Goal: Task Accomplishment & Management: Use online tool/utility

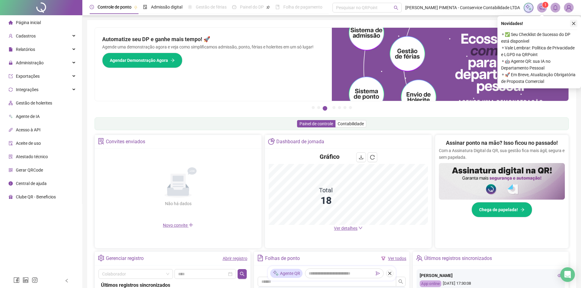
click at [574, 24] on icon "close" at bounding box center [573, 23] width 3 height 3
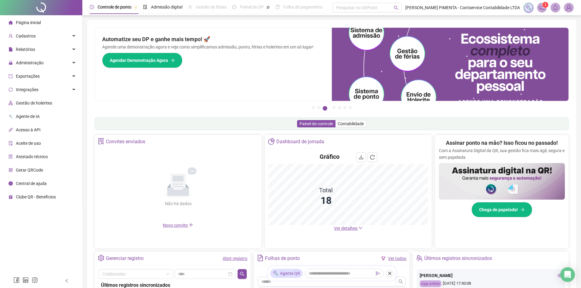
click at [28, 101] on span "Gestão de holerites" at bounding box center [34, 103] width 36 height 5
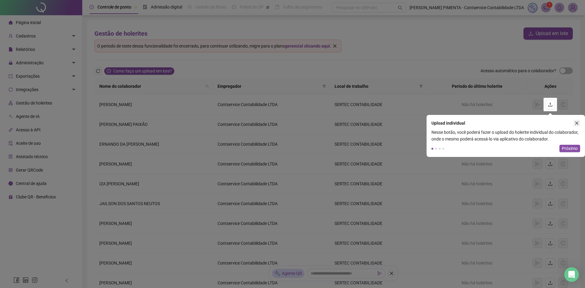
click at [580, 123] on button "button" at bounding box center [577, 123] width 7 height 7
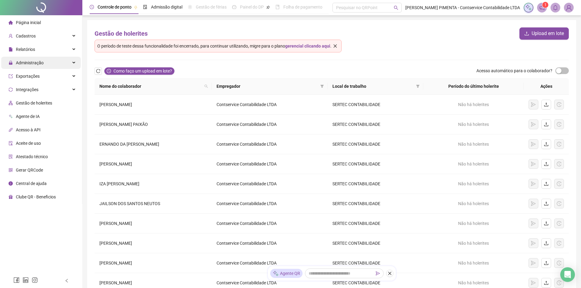
click at [40, 61] on span "Administração" at bounding box center [30, 62] width 28 height 5
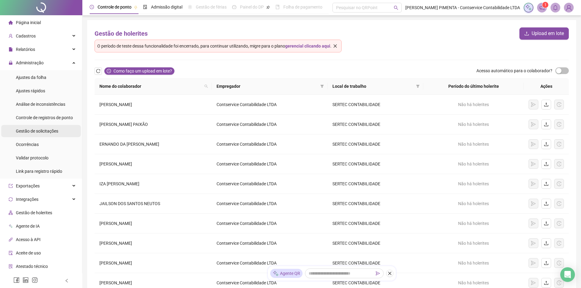
click at [46, 129] on span "Gestão de solicitações" at bounding box center [37, 131] width 42 height 5
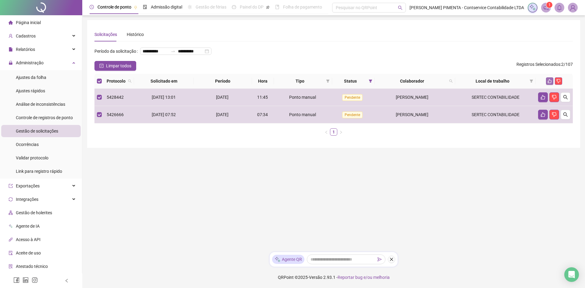
click at [550, 83] on icon "like" at bounding box center [550, 81] width 4 height 4
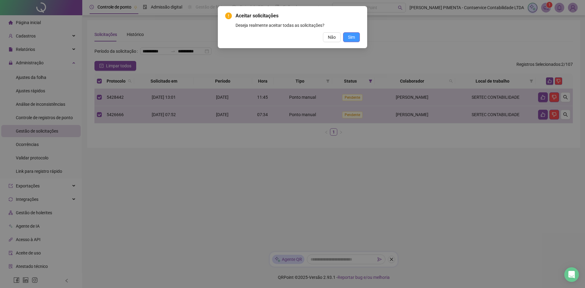
click at [354, 36] on span "Sim" at bounding box center [351, 37] width 7 height 7
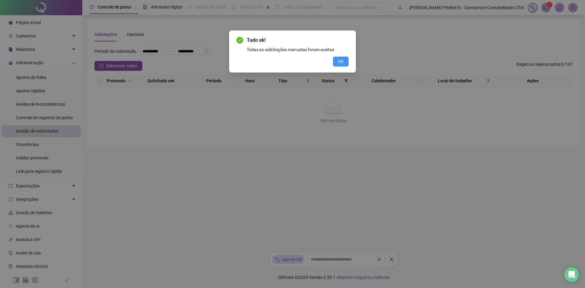
click at [339, 61] on span "OK" at bounding box center [341, 61] width 6 height 7
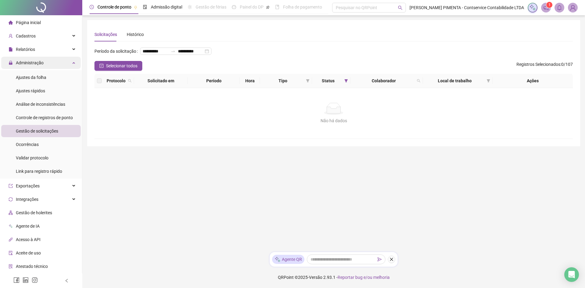
click at [48, 62] on div "Administração" at bounding box center [41, 63] width 80 height 12
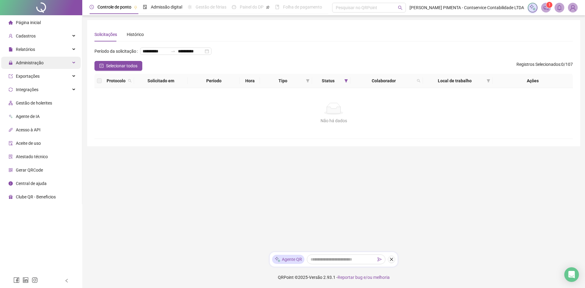
click at [42, 61] on span "Administração" at bounding box center [30, 62] width 28 height 5
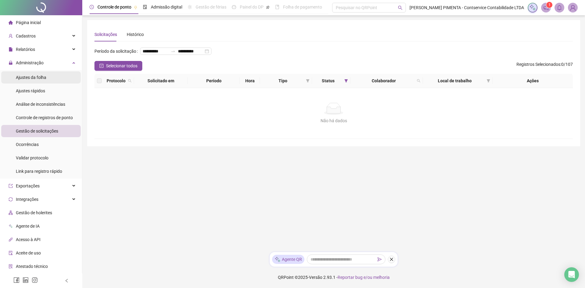
click at [44, 76] on span "Ajustes da folha" at bounding box center [31, 77] width 30 height 5
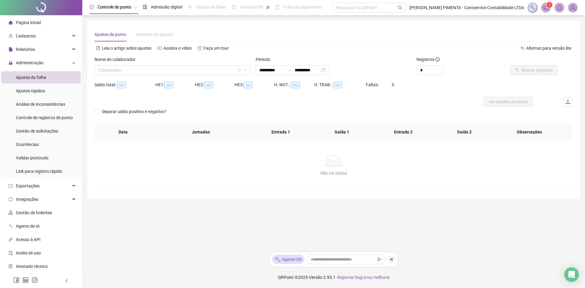
type input "**********"
click at [153, 66] on input "search" at bounding box center [170, 70] width 144 height 9
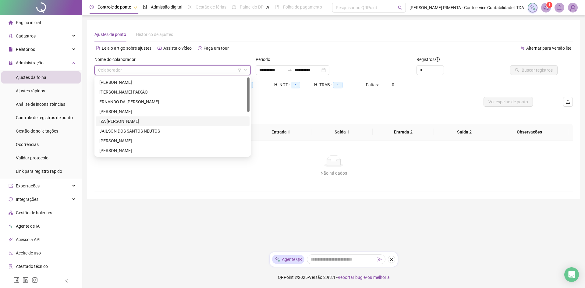
click at [156, 117] on div "IZA [PERSON_NAME]" at bounding box center [173, 121] width 154 height 10
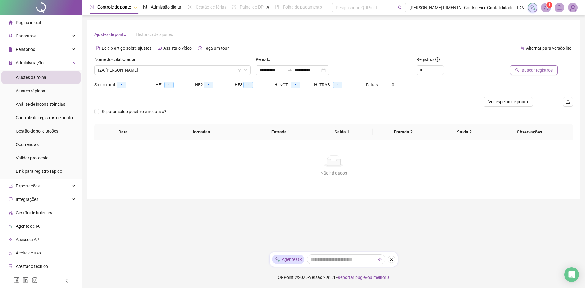
click at [533, 71] on span "Buscar registros" at bounding box center [537, 70] width 31 height 7
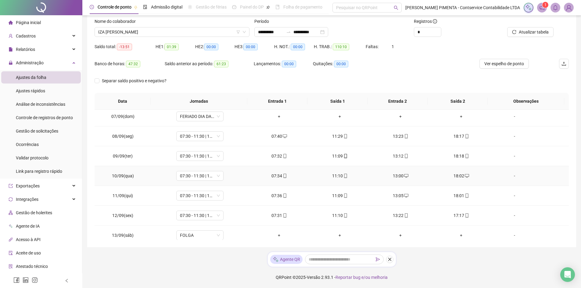
scroll to position [227, 0]
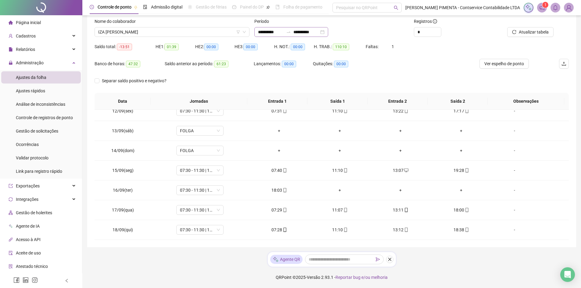
click at [328, 31] on div "**********" at bounding box center [291, 32] width 74 height 10
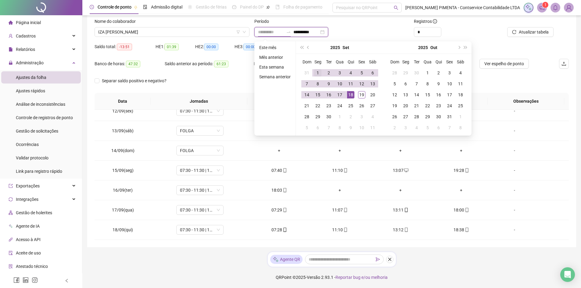
type input "**********"
click at [317, 73] on div "1" at bounding box center [317, 72] width 7 height 7
type input "**********"
click at [361, 93] on div "19" at bounding box center [361, 94] width 7 height 7
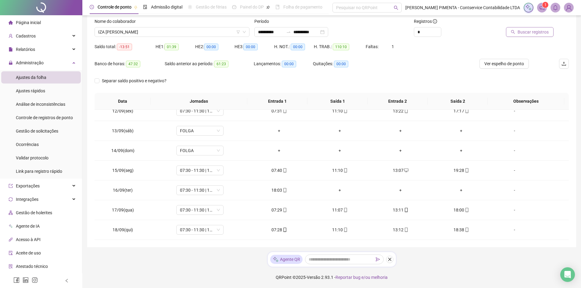
click at [527, 34] on span "Buscar registros" at bounding box center [532, 32] width 31 height 7
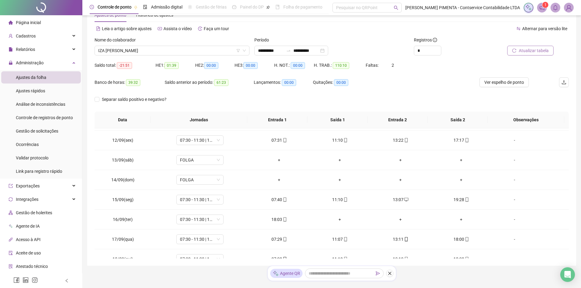
scroll to position [0, 0]
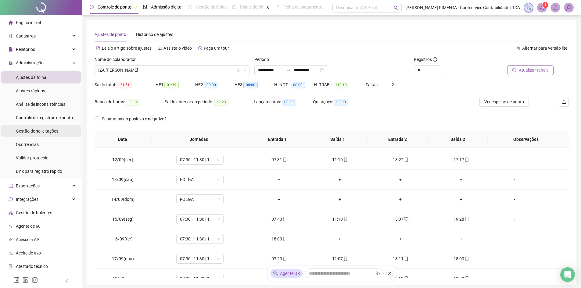
click at [45, 135] on div "Gestão de solicitações" at bounding box center [37, 131] width 42 height 12
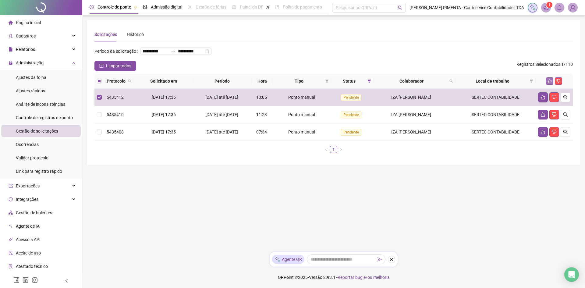
click at [551, 83] on icon "like" at bounding box center [550, 81] width 4 height 4
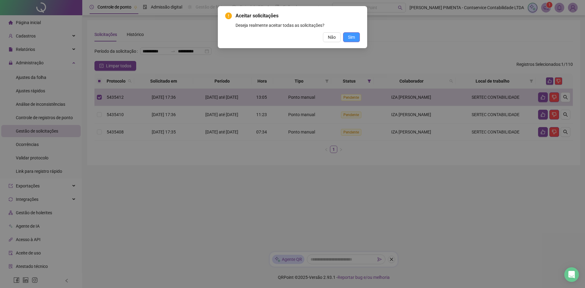
click at [357, 40] on button "Sim" at bounding box center [351, 37] width 17 height 10
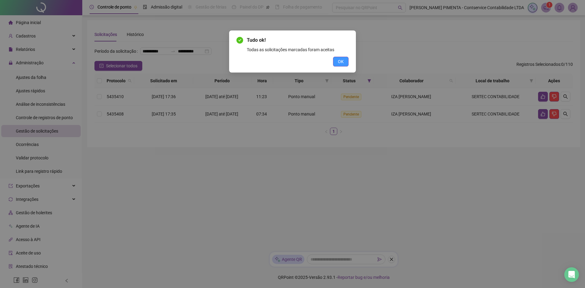
click at [345, 62] on button "OK" at bounding box center [341, 62] width 16 height 10
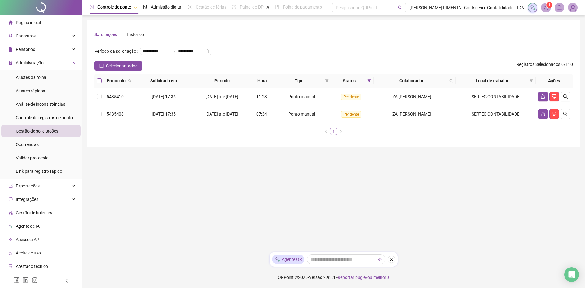
click at [100, 84] on label at bounding box center [99, 80] width 5 height 7
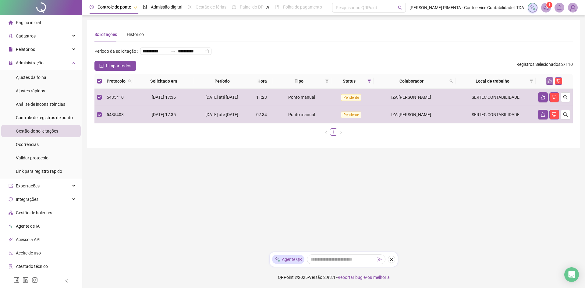
click at [548, 85] on button "button" at bounding box center [549, 80] width 7 height 7
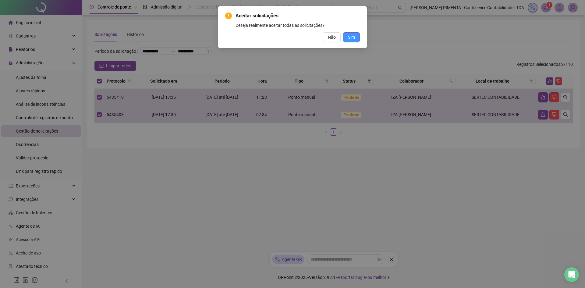
click at [349, 35] on span "Sim" at bounding box center [351, 37] width 7 height 7
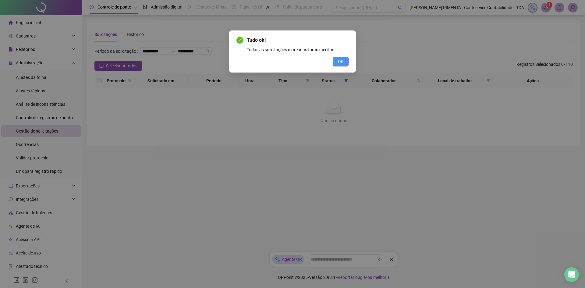
click at [344, 59] on span "OK" at bounding box center [341, 61] width 6 height 7
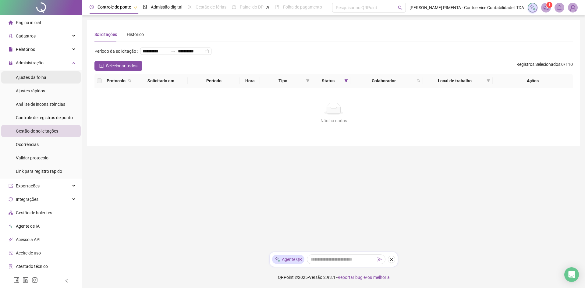
click at [34, 82] on div "Ajustes da folha" at bounding box center [31, 77] width 30 height 12
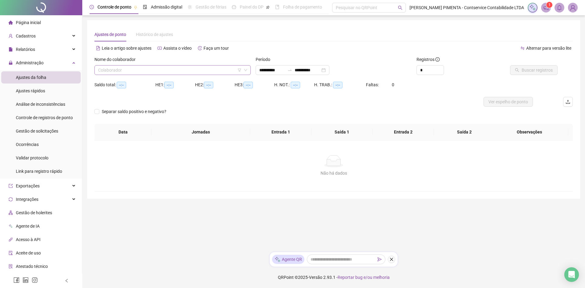
type input "**********"
click at [202, 70] on input "search" at bounding box center [170, 70] width 144 height 9
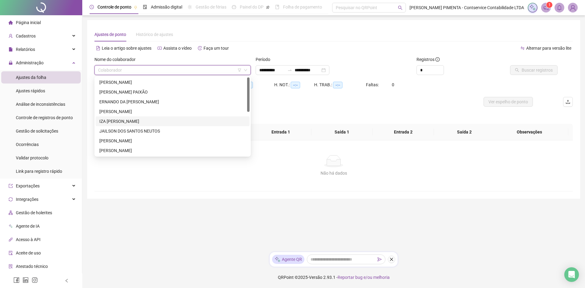
click at [188, 118] on div "IZA [PERSON_NAME]" at bounding box center [172, 121] width 147 height 7
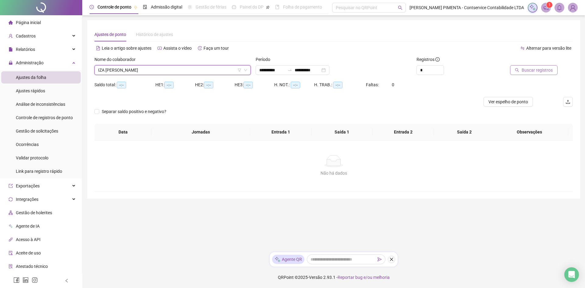
click at [535, 72] on span "Buscar registros" at bounding box center [537, 70] width 31 height 7
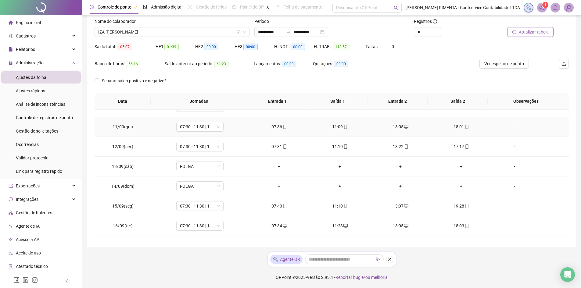
scroll to position [227, 0]
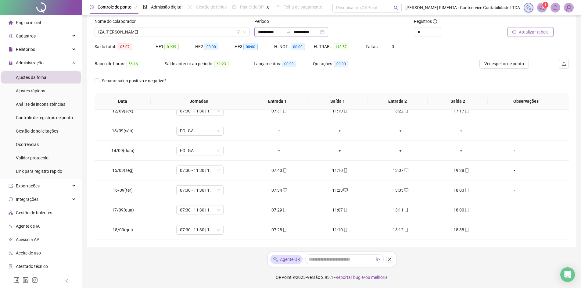
click at [328, 32] on div "**********" at bounding box center [291, 32] width 74 height 10
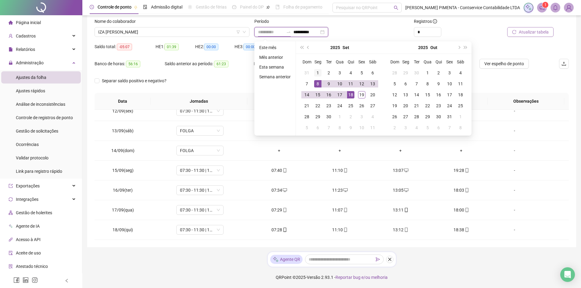
type input "**********"
click at [315, 72] on div "1" at bounding box center [317, 72] width 7 height 7
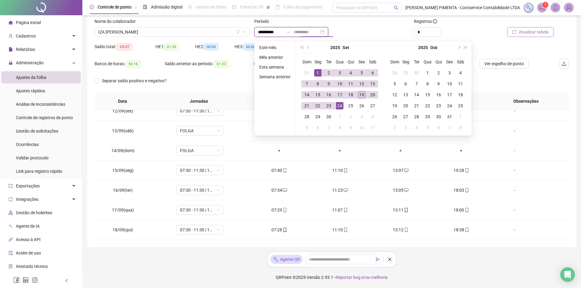
type input "**********"
click at [362, 96] on div "19" at bounding box center [361, 94] width 7 height 7
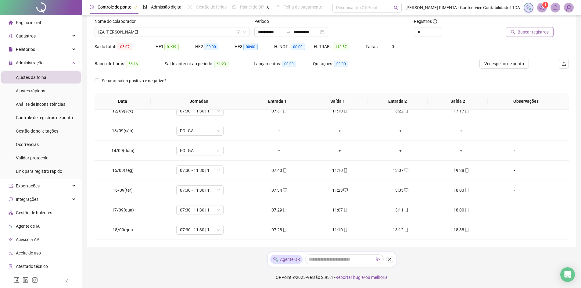
click at [532, 34] on span "Buscar registros" at bounding box center [532, 32] width 31 height 7
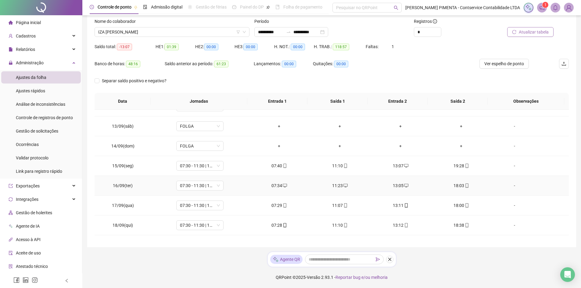
scroll to position [246, 0]
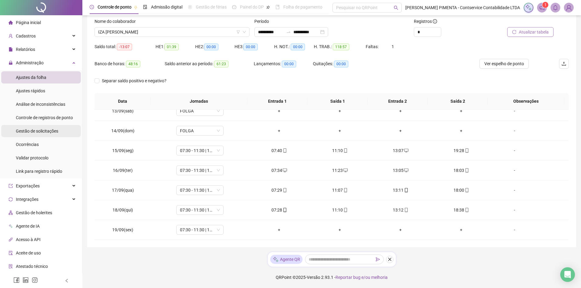
click at [34, 132] on span "Gestão de solicitações" at bounding box center [37, 131] width 42 height 5
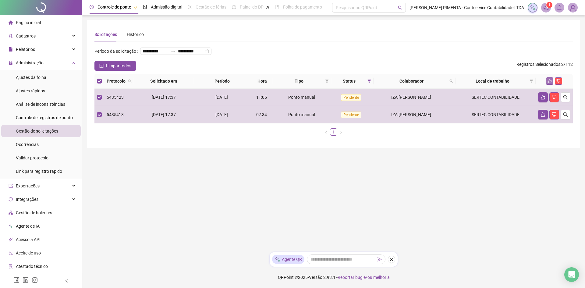
click at [551, 83] on icon "like" at bounding box center [550, 81] width 4 height 4
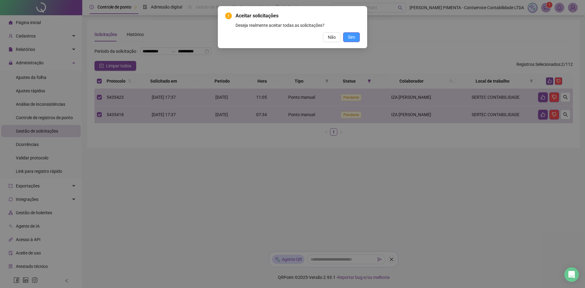
click at [352, 38] on span "Sim" at bounding box center [351, 37] width 7 height 7
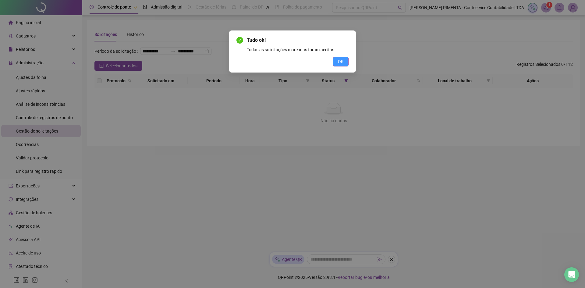
click at [337, 60] on button "OK" at bounding box center [341, 62] width 16 height 10
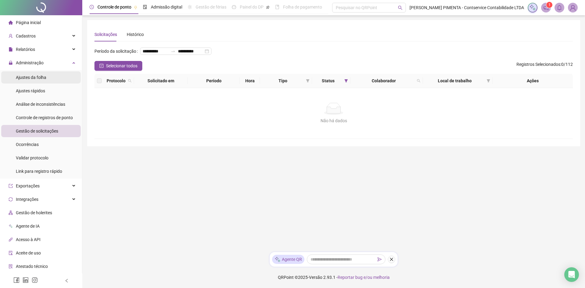
click at [41, 81] on div "Ajustes da folha" at bounding box center [31, 77] width 30 height 12
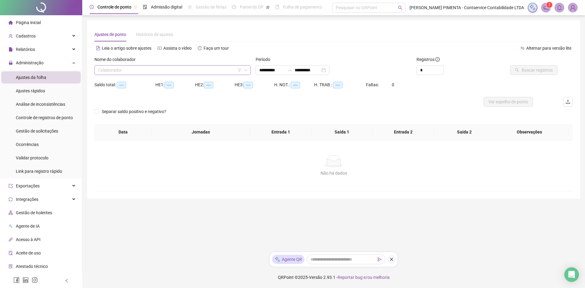
click at [241, 69] on icon "filter" at bounding box center [239, 70] width 3 height 3
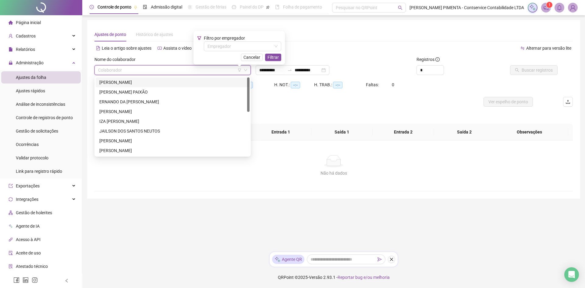
click at [151, 70] on input "search" at bounding box center [170, 70] width 144 height 9
drag, startPoint x: 126, startPoint y: 121, endPoint x: 147, endPoint y: 106, distance: 25.6
click at [126, 121] on div "IZA [PERSON_NAME]" at bounding box center [172, 121] width 147 height 7
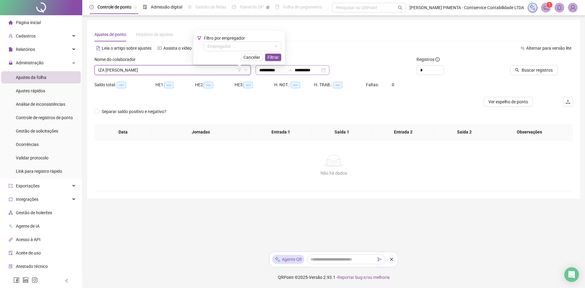
click at [330, 71] on div "**********" at bounding box center [293, 70] width 74 height 10
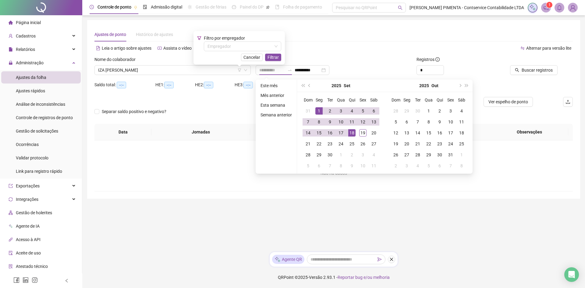
click at [317, 112] on div "1" at bounding box center [319, 110] width 7 height 7
type input "**********"
click at [363, 132] on div "19" at bounding box center [363, 132] width 7 height 7
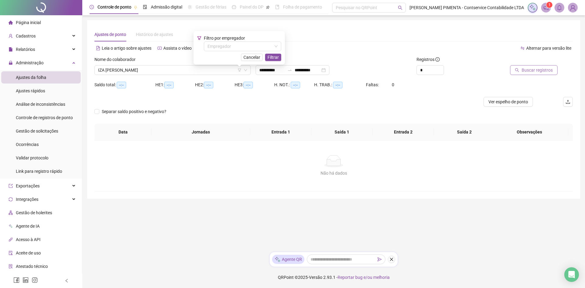
click at [540, 71] on span "Buscar registros" at bounding box center [537, 70] width 31 height 7
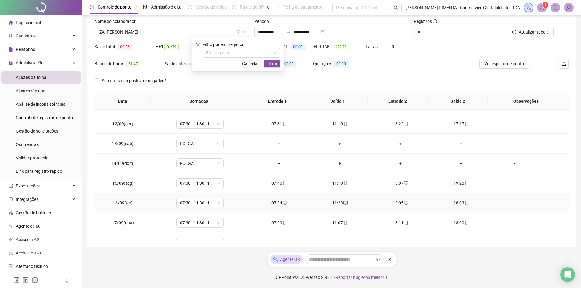
scroll to position [246, 0]
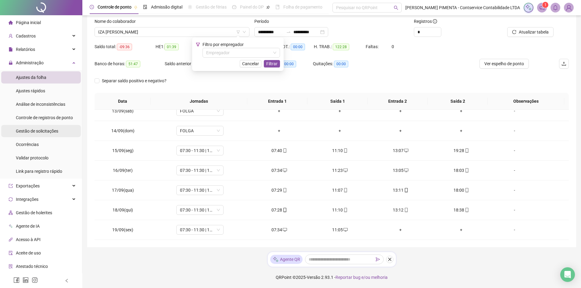
click at [33, 132] on span "Gestão de solicitações" at bounding box center [37, 131] width 42 height 5
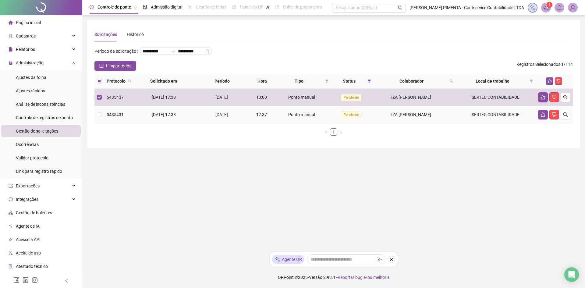
click at [102, 123] on td at bounding box center [100, 114] width 10 height 17
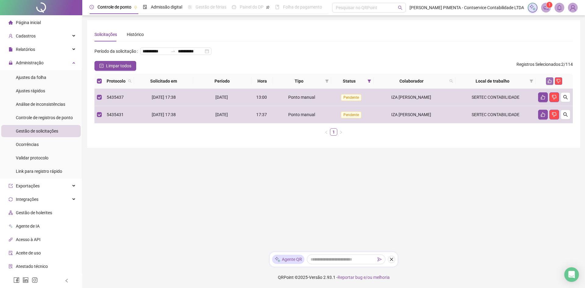
click at [551, 85] on button "button" at bounding box center [549, 80] width 7 height 7
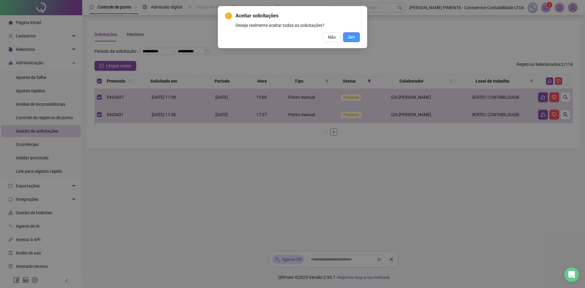
click at [355, 37] on button "Sim" at bounding box center [351, 37] width 17 height 10
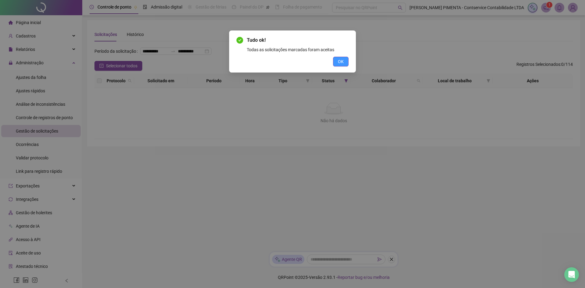
click at [340, 60] on span "OK" at bounding box center [341, 61] width 6 height 7
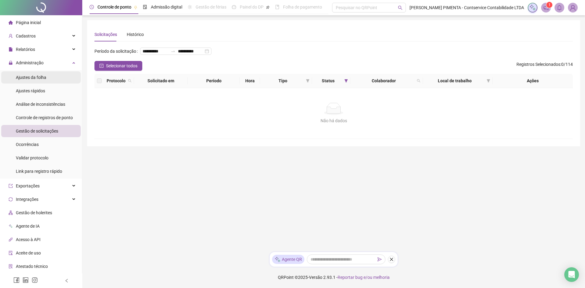
click at [33, 75] on span "Ajustes da folha" at bounding box center [31, 77] width 30 height 5
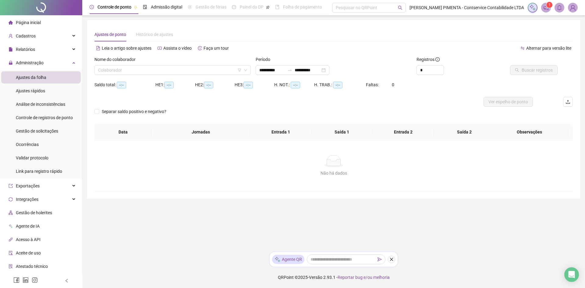
type input "**********"
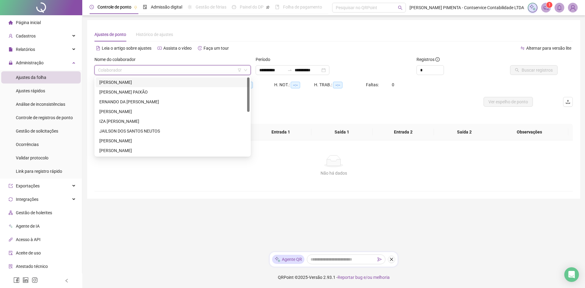
click at [204, 69] on input "search" at bounding box center [170, 70] width 144 height 9
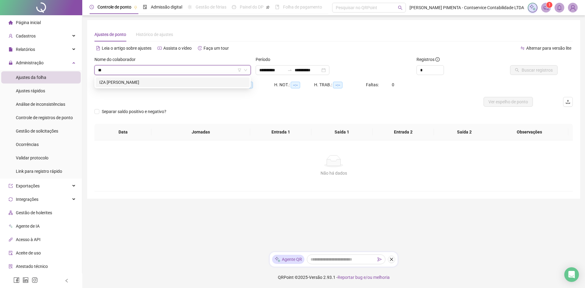
type input "***"
click at [190, 82] on div "IZA [PERSON_NAME]" at bounding box center [172, 82] width 147 height 7
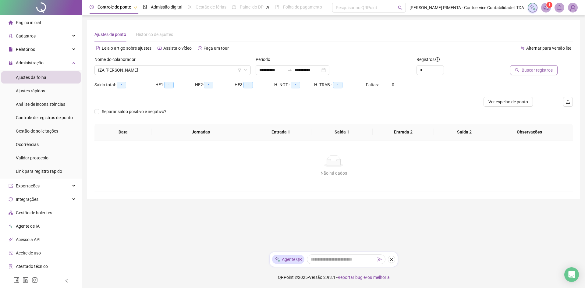
click at [532, 72] on span "Buscar registros" at bounding box center [537, 70] width 31 height 7
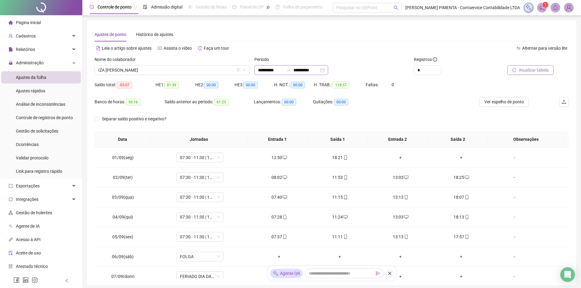
click at [270, 73] on div "**********" at bounding box center [291, 70] width 74 height 10
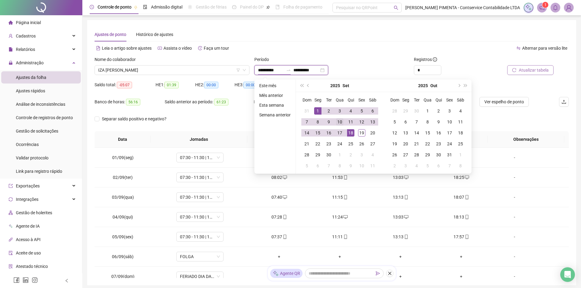
type input "**********"
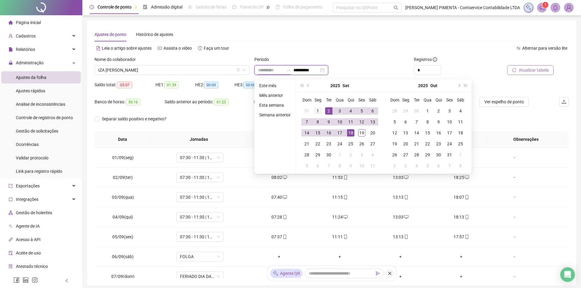
type input "**********"
click at [318, 111] on div "1" at bounding box center [317, 110] width 7 height 7
type input "**********"
click at [361, 132] on div "19" at bounding box center [361, 132] width 7 height 7
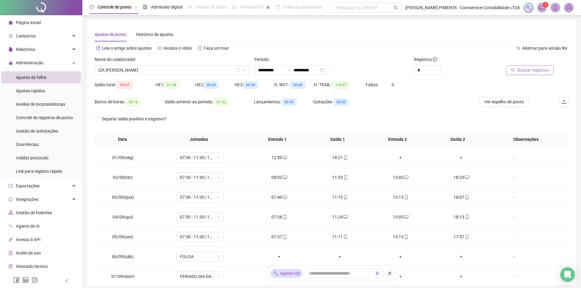
click at [538, 70] on span "Buscar registros" at bounding box center [532, 70] width 31 height 7
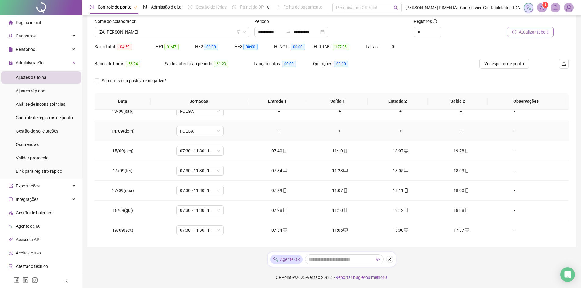
scroll to position [246, 0]
click at [195, 35] on span "IZA [PERSON_NAME]" at bounding box center [172, 31] width 148 height 9
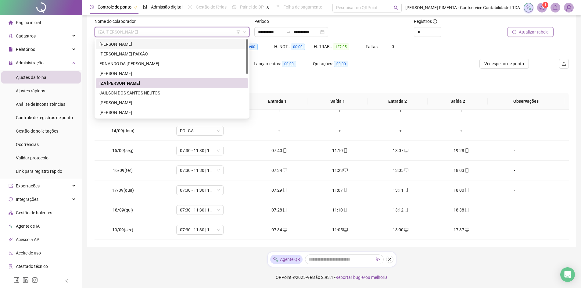
click at [150, 45] on div "[PERSON_NAME]" at bounding box center [171, 44] width 145 height 7
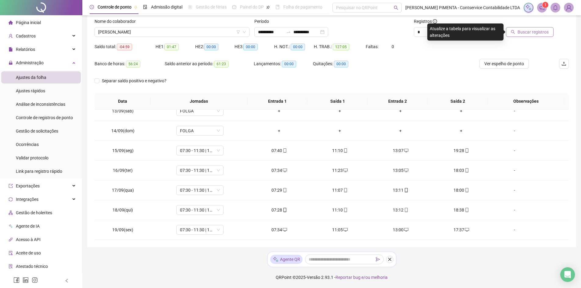
click at [534, 30] on span "Buscar registros" at bounding box center [532, 32] width 31 height 7
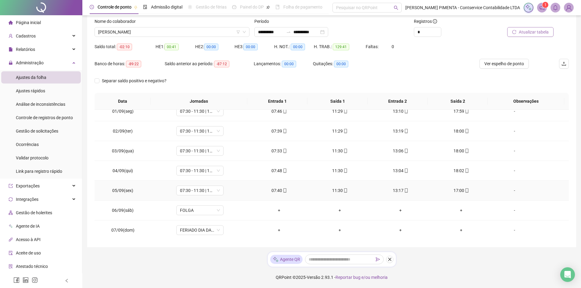
scroll to position [0, 0]
